Goal: Information Seeking & Learning: Learn about a topic

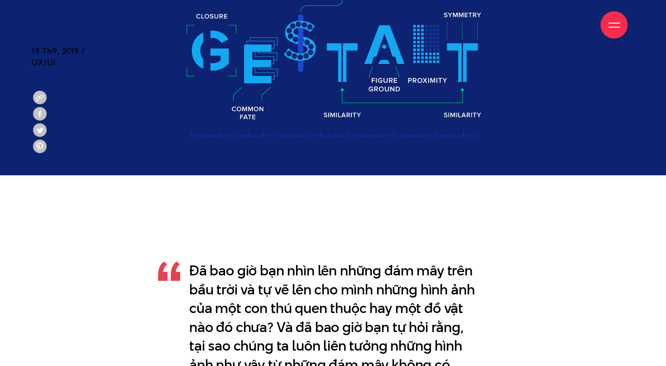
scroll to position [236, 0]
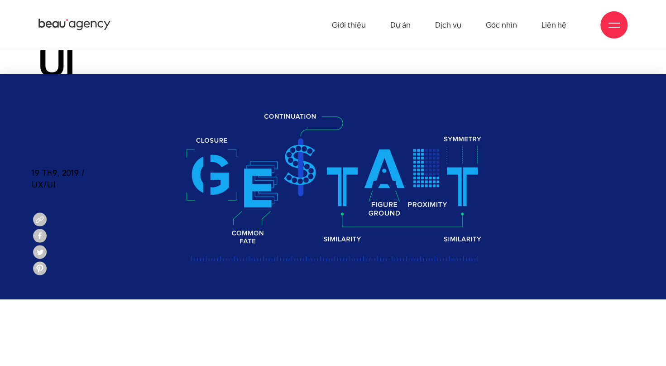
click at [212, 170] on img at bounding box center [333, 187] width 666 height 226
drag, startPoint x: 212, startPoint y: 170, endPoint x: 242, endPoint y: 182, distance: 31.5
click at [242, 182] on img at bounding box center [333, 187] width 666 height 226
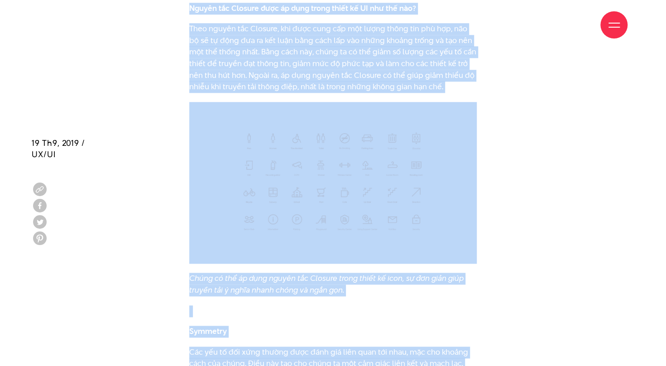
scroll to position [4641, 0]
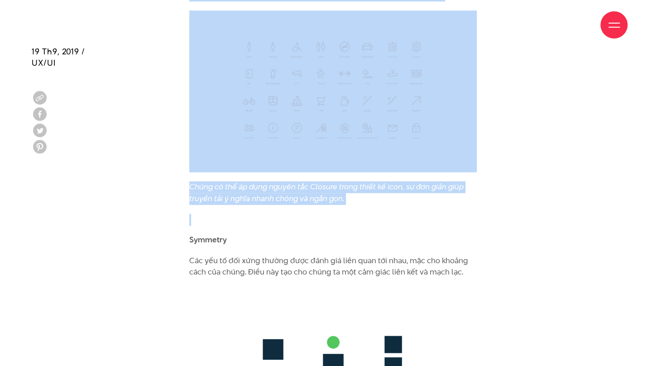
drag, startPoint x: 188, startPoint y: 98, endPoint x: 402, endPoint y: 181, distance: 229.7
copy div "Lor ips dol sit ame co adipis elit sedd eius tem inc utla etdo magn aliq. Enima…"
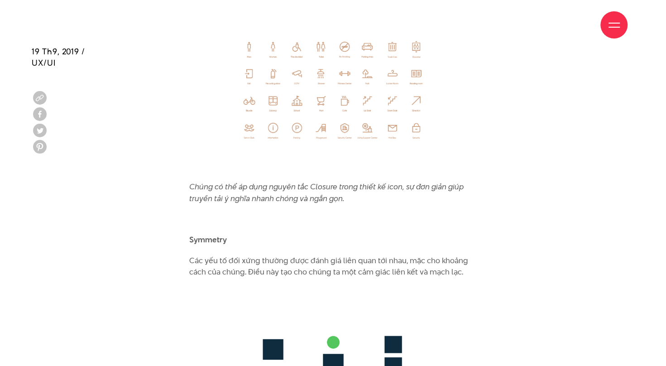
click at [395, 255] on p "Các yếu tố đối xứng thường được đánh giá liên quan tới nhau, mặc cho khoảng các…" at bounding box center [333, 266] width 288 height 23
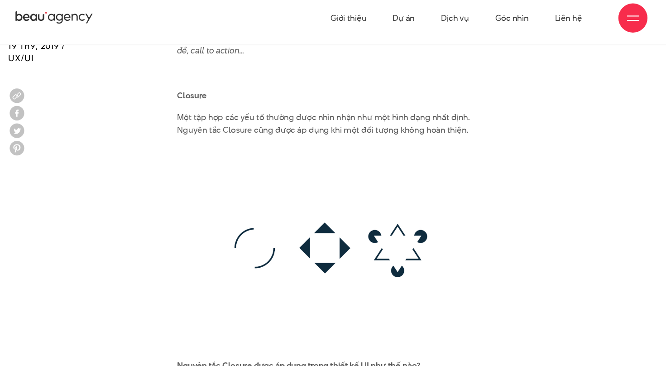
scroll to position [4209, 0]
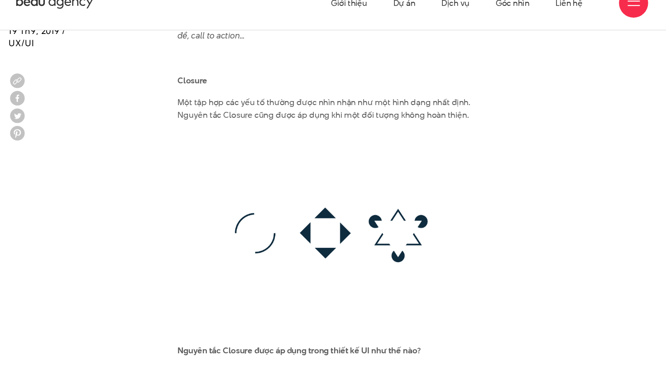
click at [281, 202] on img at bounding box center [333, 239] width 288 height 190
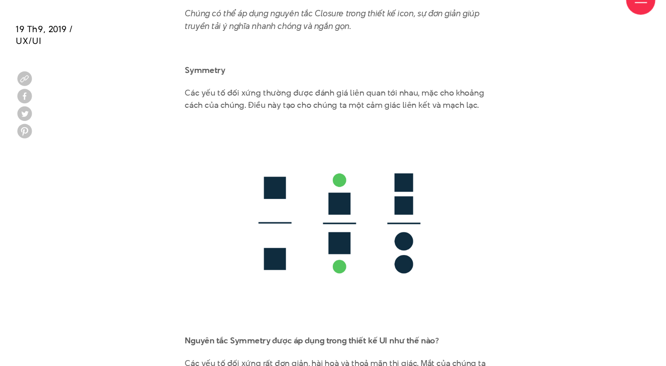
scroll to position [4791, 0]
drag, startPoint x: 188, startPoint y: 63, endPoint x: 288, endPoint y: 61, distance: 99.7
copy b "Symmetry"
